Goal: Navigation & Orientation: Find specific page/section

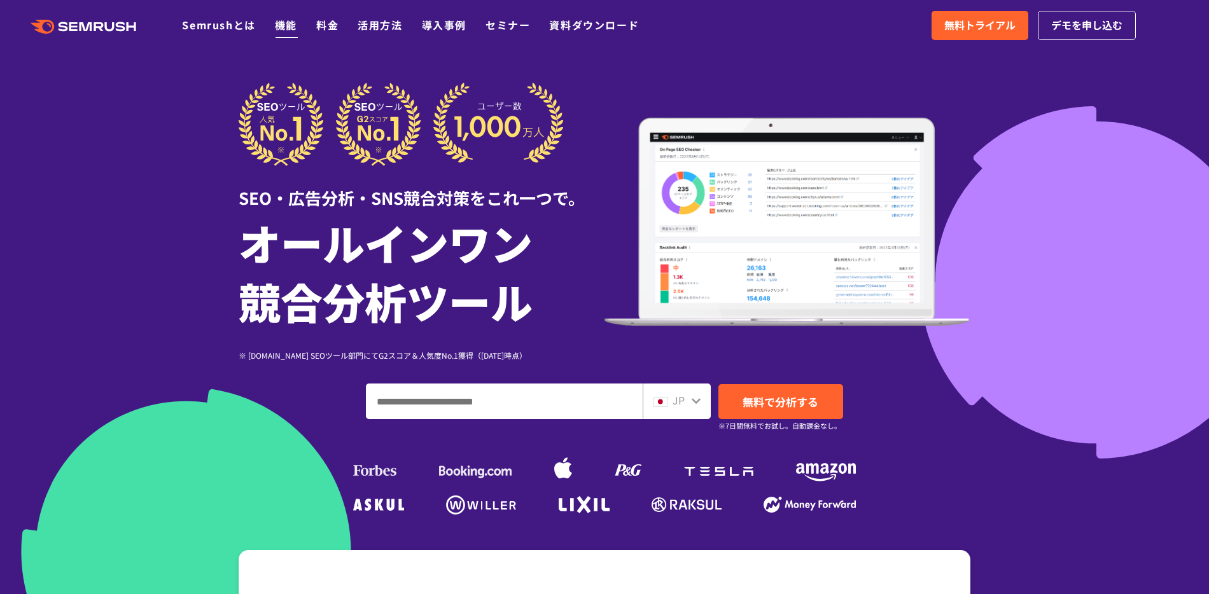
click at [288, 24] on link "機能" at bounding box center [286, 24] width 22 height 15
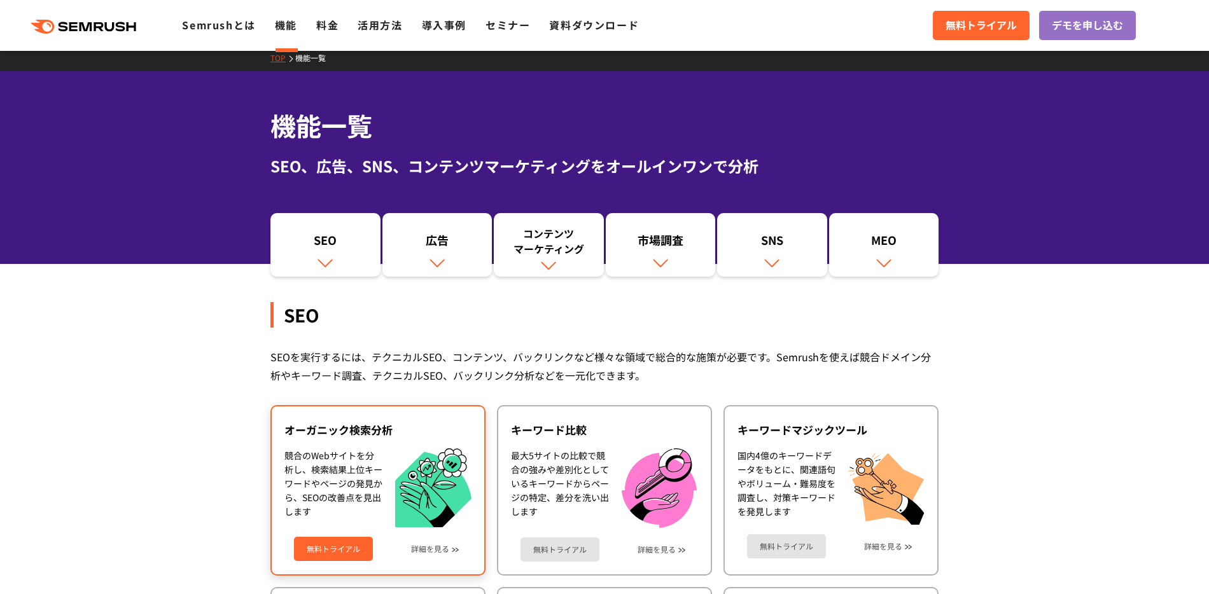
scroll to position [229, 0]
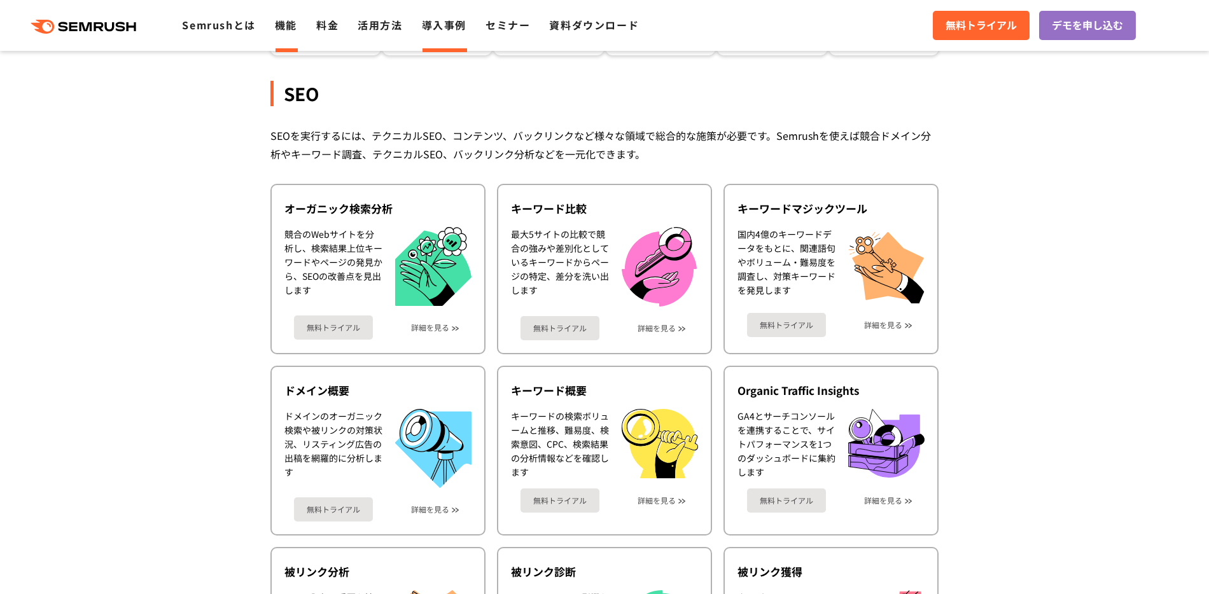
click at [431, 24] on link "導入事例" at bounding box center [444, 24] width 45 height 15
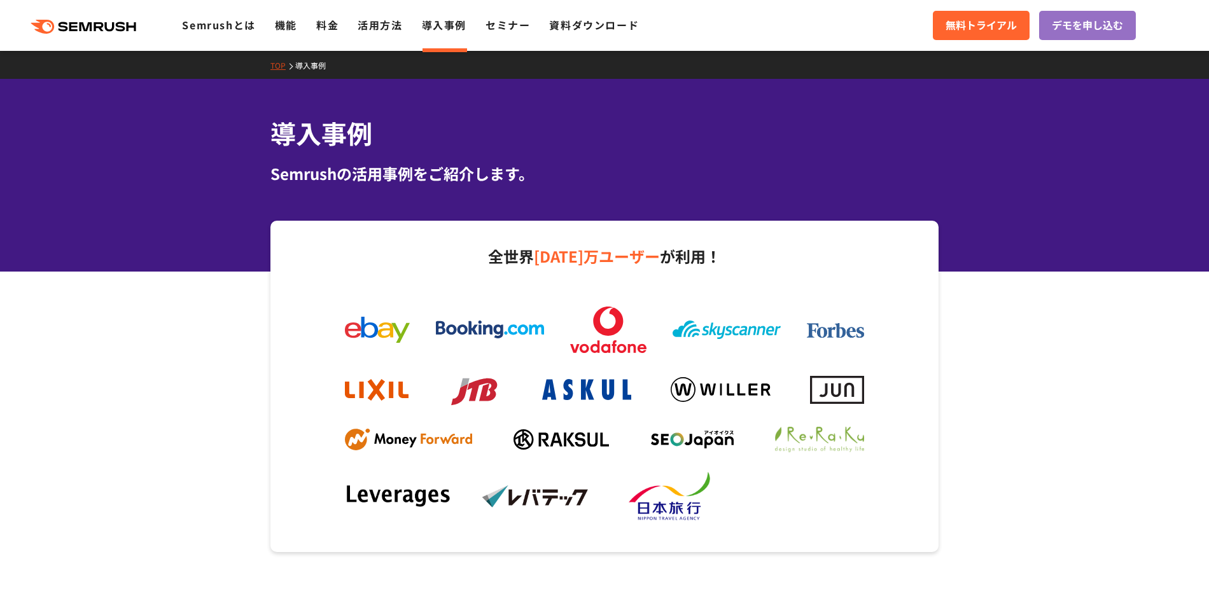
click at [380, 27] on link "活用方法" at bounding box center [379, 24] width 45 height 15
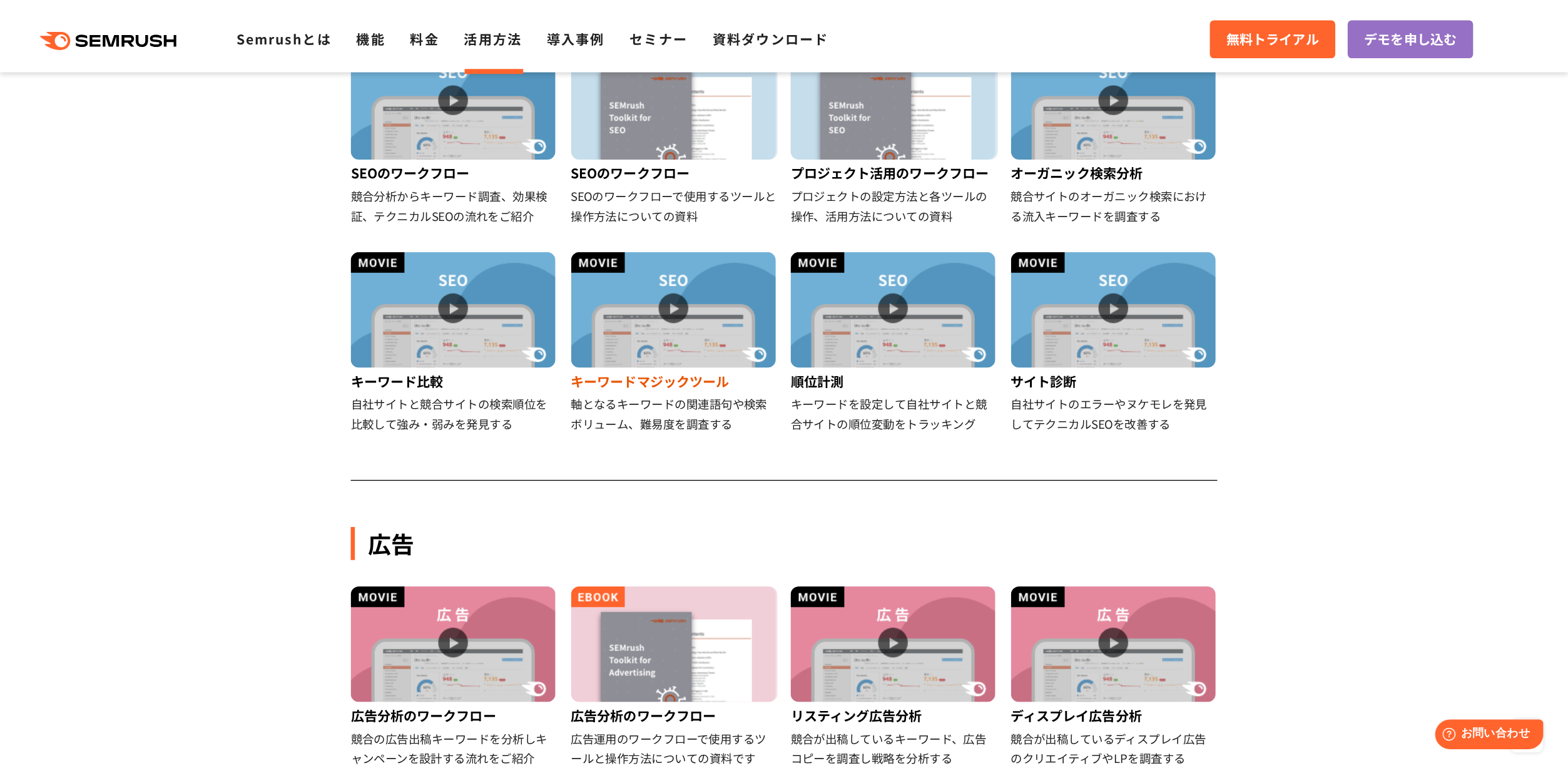
scroll to position [553, 0]
